Goal: Find contact information

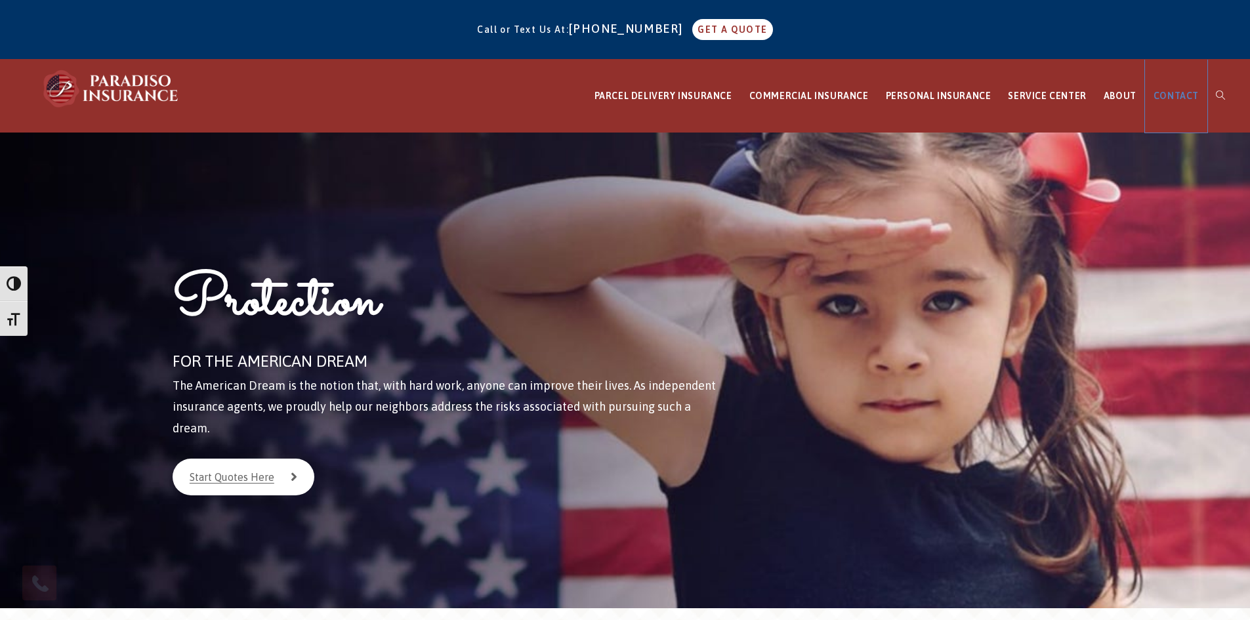
click at [1179, 95] on span "CONTACT" at bounding box center [1176, 96] width 45 height 10
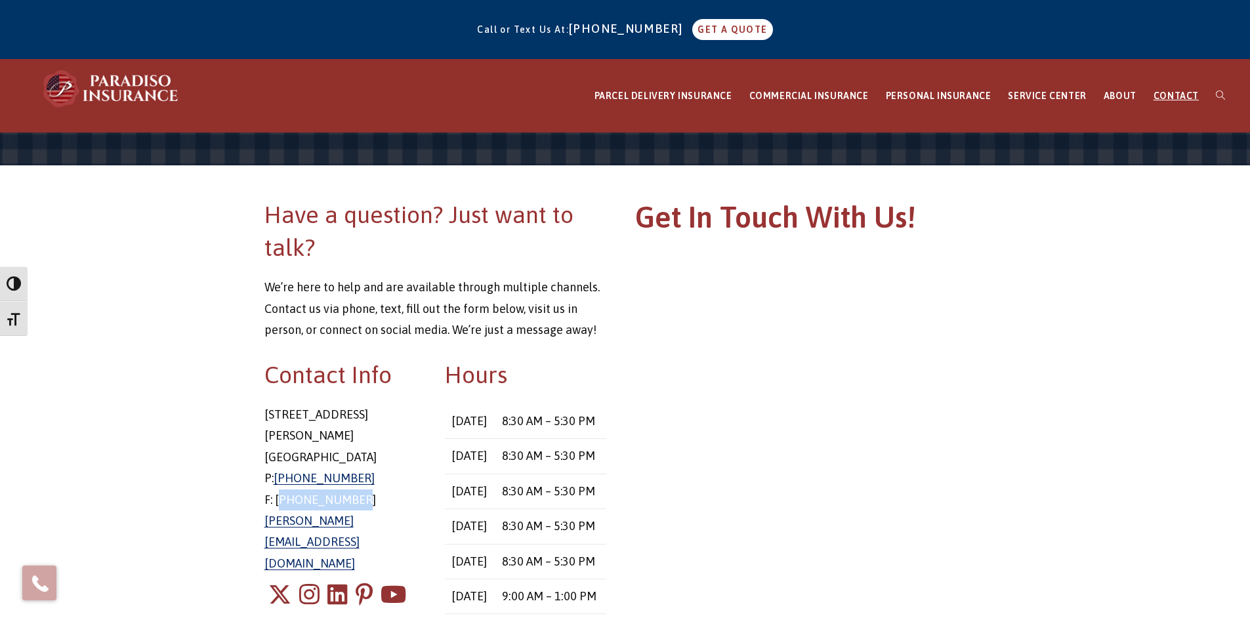
drag, startPoint x: 343, startPoint y: 469, endPoint x: 278, endPoint y: 480, distance: 65.8
click at [278, 480] on p "[STREET_ADDRESS][PERSON_NAME] P: [PHONE_NUMBER] F: [PHONE_NUMBER] [PERSON_NAME]…" at bounding box center [344, 489] width 161 height 170
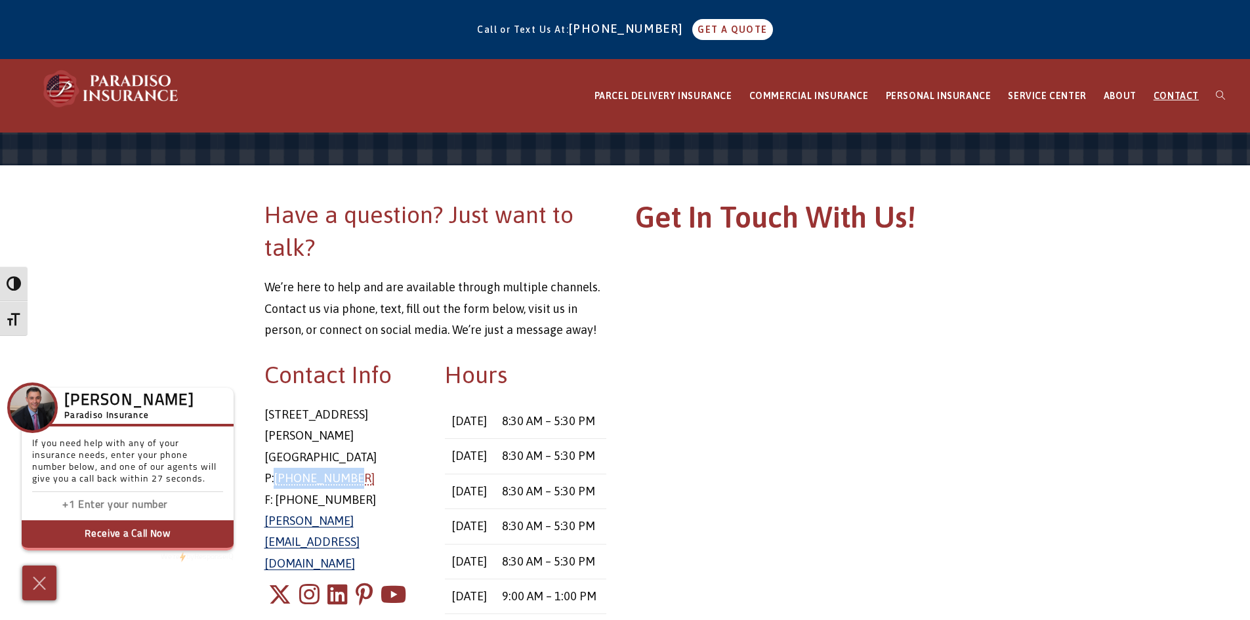
copy link "[PHONE_NUMBER]"
drag, startPoint x: 341, startPoint y: 457, endPoint x: 276, endPoint y: 461, distance: 64.5
click at [276, 461] on p "[STREET_ADDRESS][PERSON_NAME] P: [PHONE_NUMBER] F: [PHONE_NUMBER] [PERSON_NAME]…" at bounding box center [344, 489] width 161 height 170
